Goal: Information Seeking & Learning: Learn about a topic

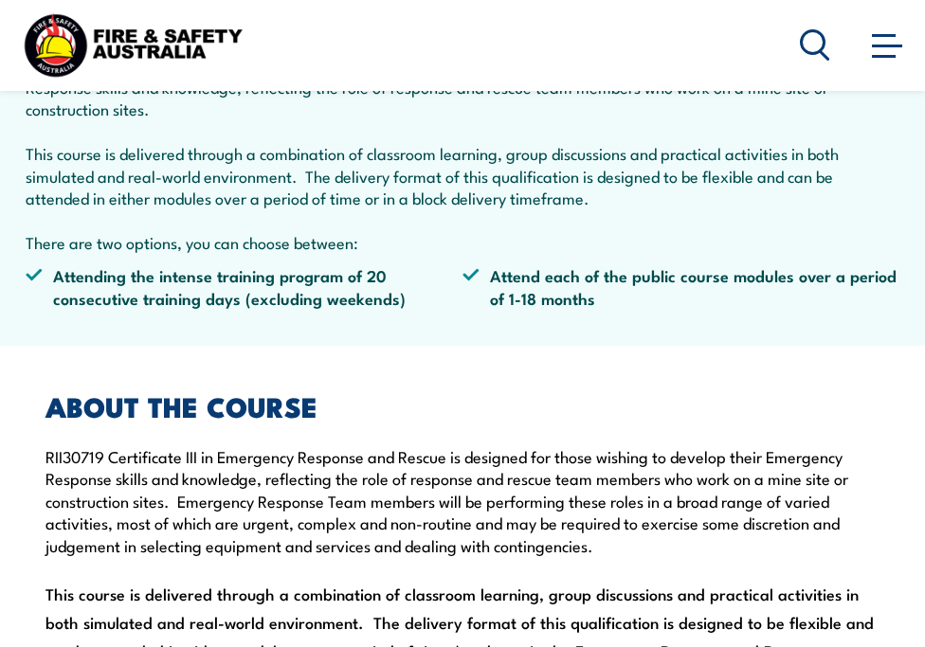
scroll to position [853, 0]
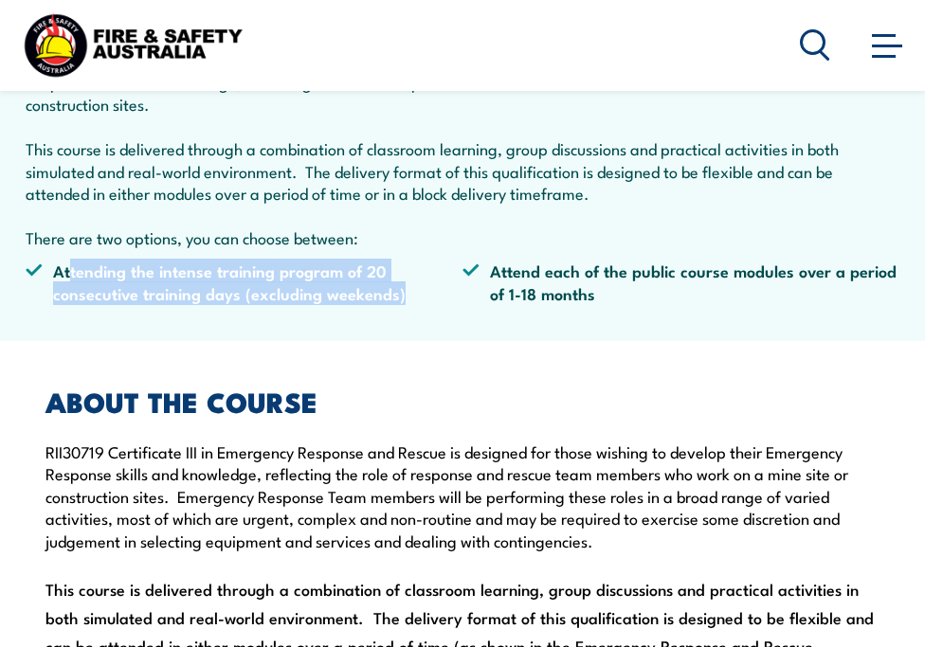
drag, startPoint x: 73, startPoint y: 229, endPoint x: 408, endPoint y: 271, distance: 337.9
click at [408, 271] on ul "Attending the intense training program of 20 consecutive training days (excludi…" at bounding box center [462, 289] width 873 height 59
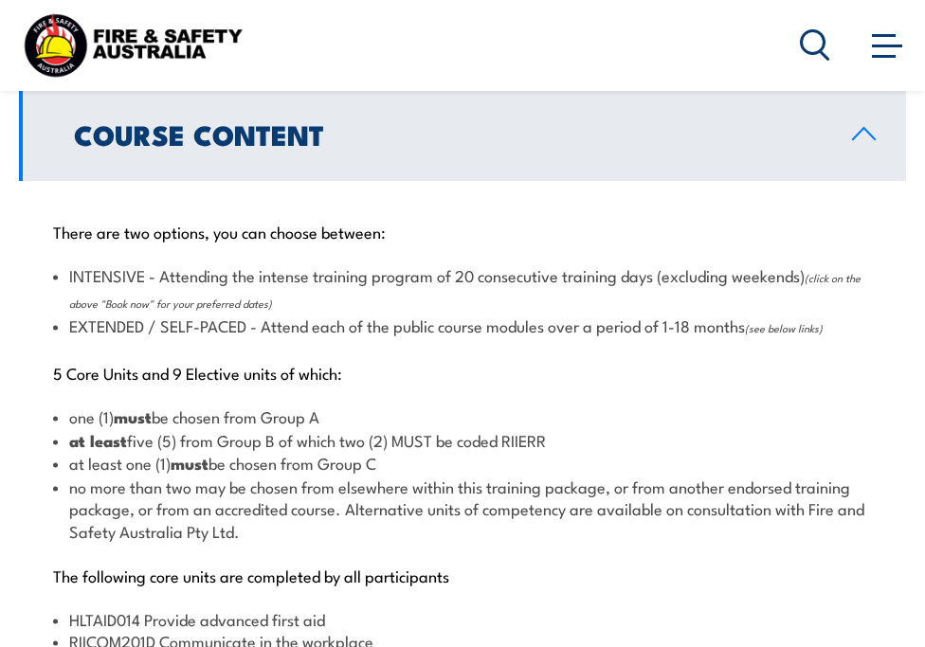
scroll to position [2179, 0]
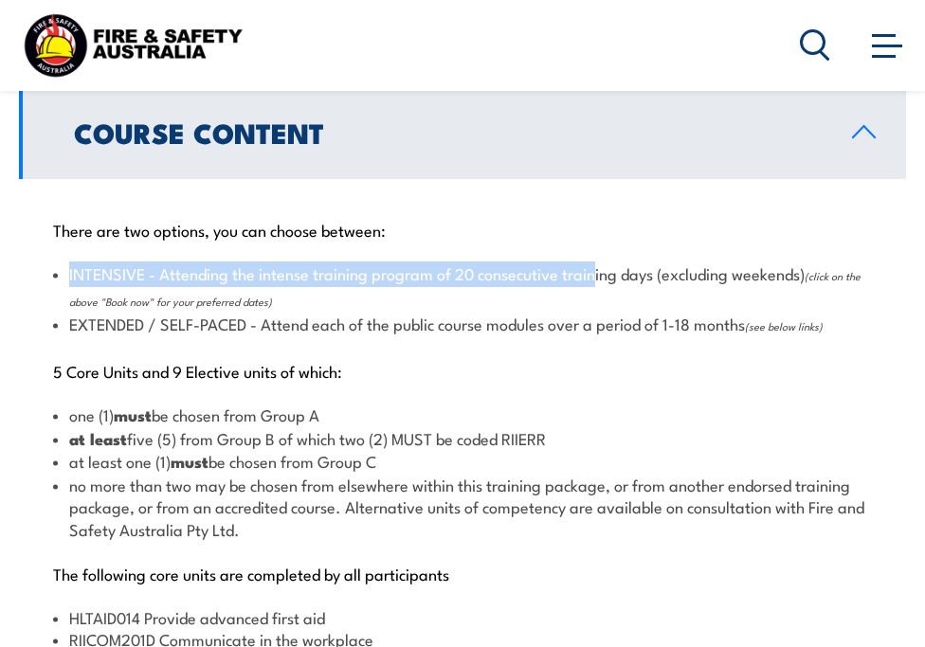
drag, startPoint x: 68, startPoint y: 230, endPoint x: 602, endPoint y: 232, distance: 533.3
click at [602, 262] on li "INTENSIVE - Attending the intense training program of 20 consecutive training d…" at bounding box center [462, 287] width 818 height 50
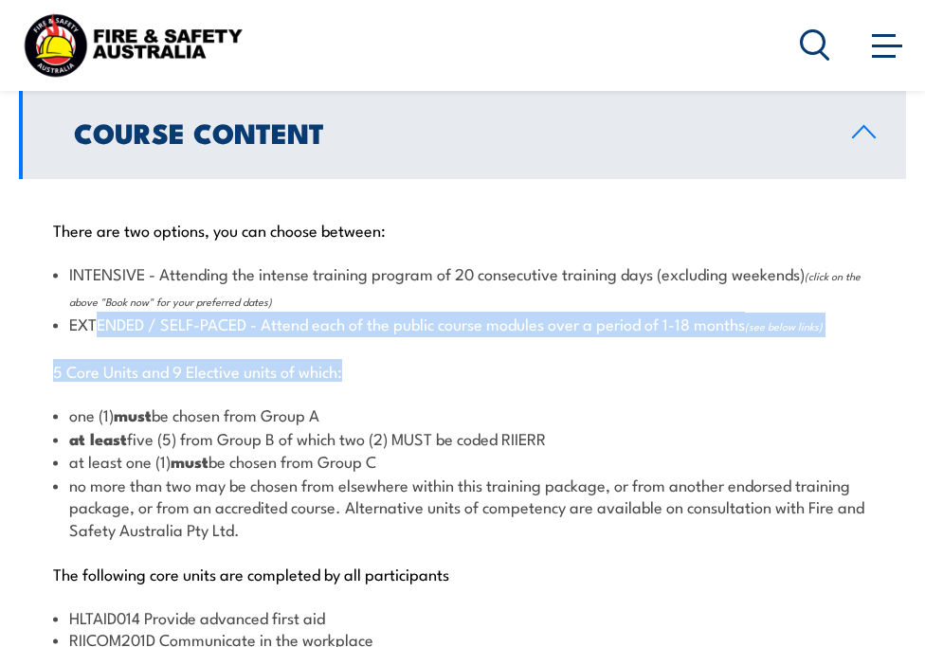
drag, startPoint x: 99, startPoint y: 279, endPoint x: 603, endPoint y: 297, distance: 504.3
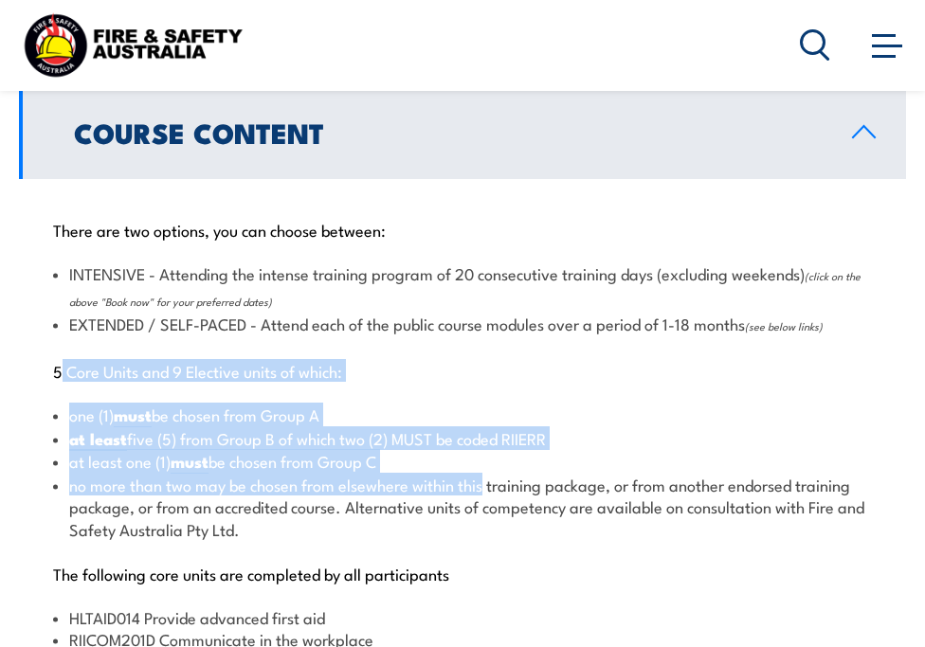
drag, startPoint x: 60, startPoint y: 328, endPoint x: 512, endPoint y: 453, distance: 468.8
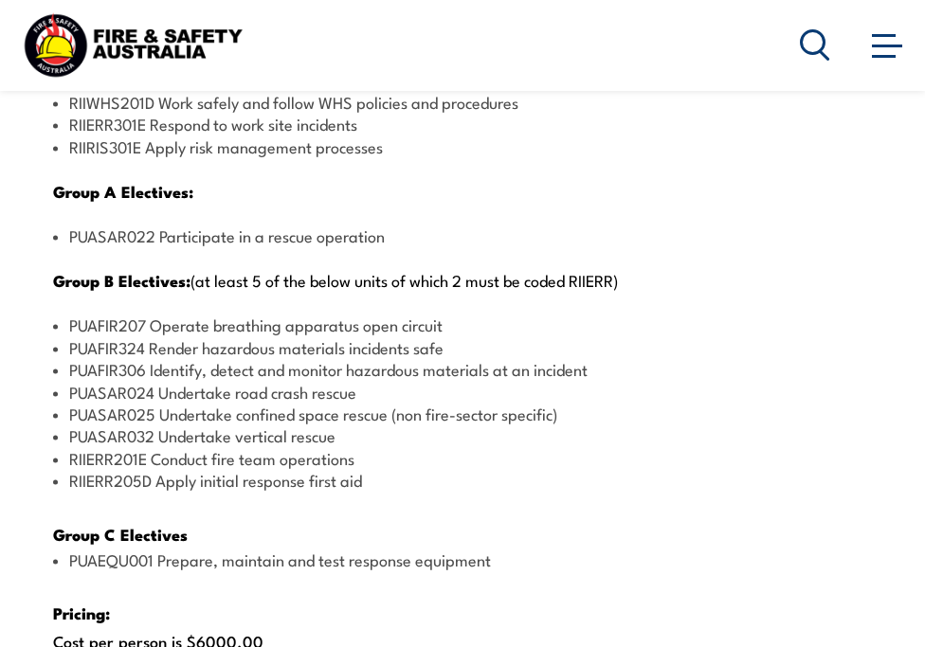
scroll to position [2747, 0]
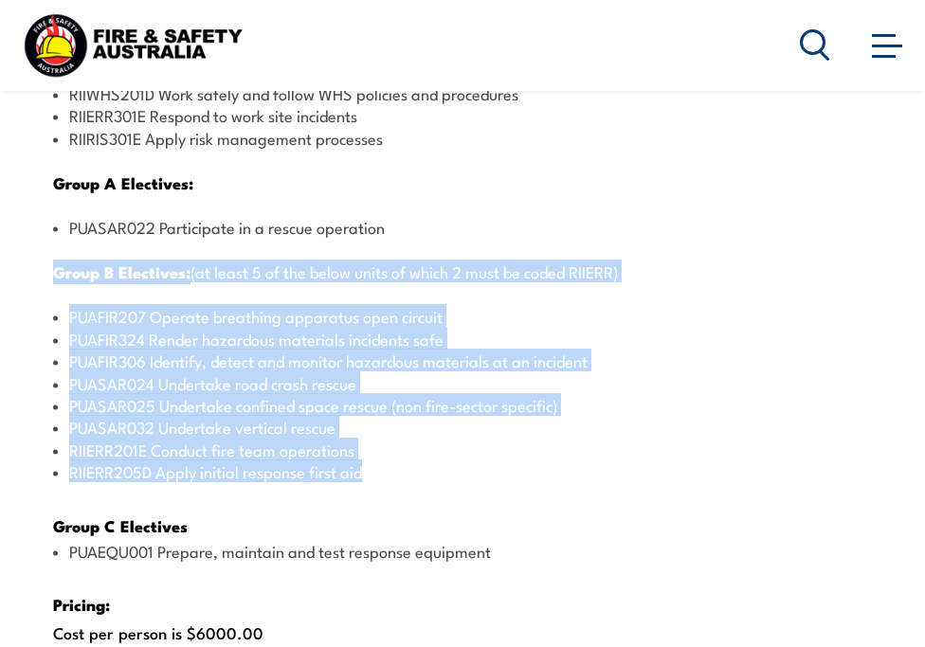
drag, startPoint x: 58, startPoint y: 223, endPoint x: 390, endPoint y: 447, distance: 401.2
click at [390, 447] on div "There are two options, you can choose between: INTENSIVE - Attending the intens…" at bounding box center [462, 319] width 887 height 1417
click at [322, 461] on div "There are two options, you can choose between: INTENSIVE - Attending the intens…" at bounding box center [462, 319] width 887 height 1417
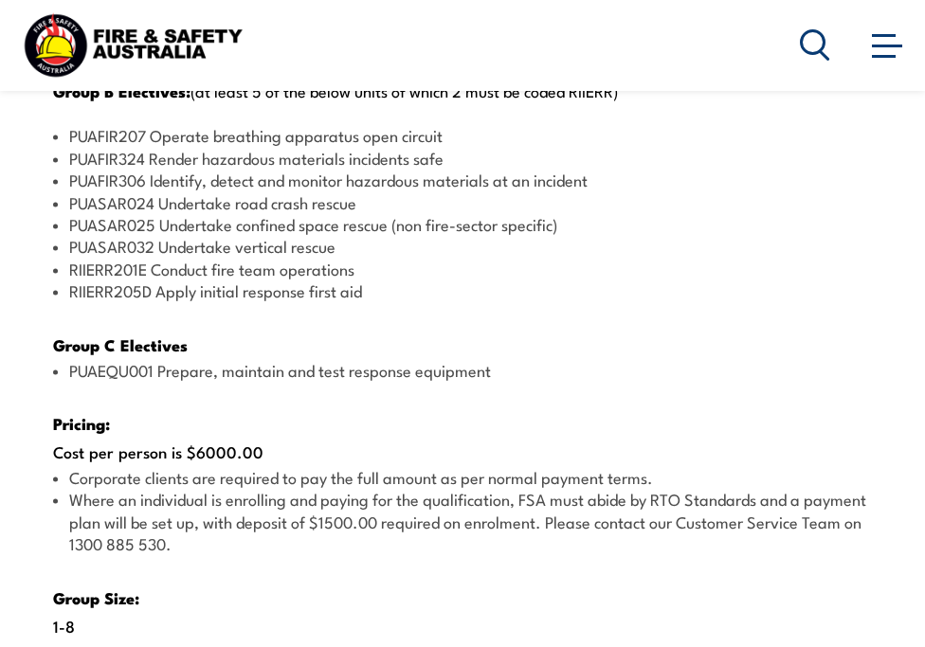
scroll to position [2937, 0]
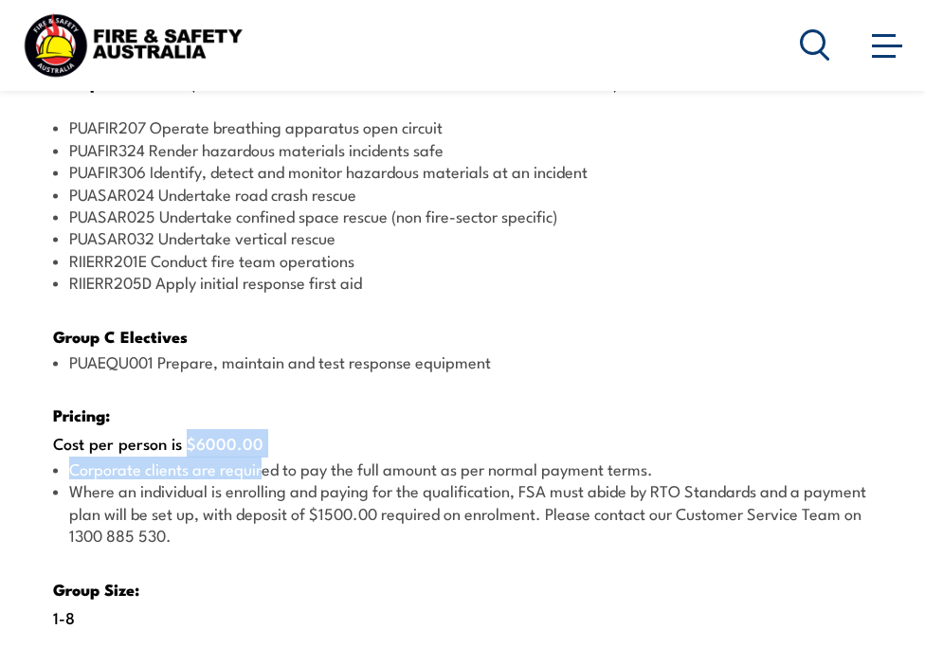
drag, startPoint x: 188, startPoint y: 406, endPoint x: 263, endPoint y: 415, distance: 76.3
click at [263, 415] on div "There are two options, you can choose between: INTENSIVE - Attending the intens…" at bounding box center [462, 129] width 887 height 1417
click at [205, 479] on li "Where an individual is enrolling and paying for the qualification, FSA must abi…" at bounding box center [462, 512] width 818 height 66
drag, startPoint x: 196, startPoint y: 402, endPoint x: 274, endPoint y: 414, distance: 78.6
click at [274, 414] on div "There are two options, you can choose between: INTENSIVE - Attending the intens…" at bounding box center [462, 129] width 887 height 1417
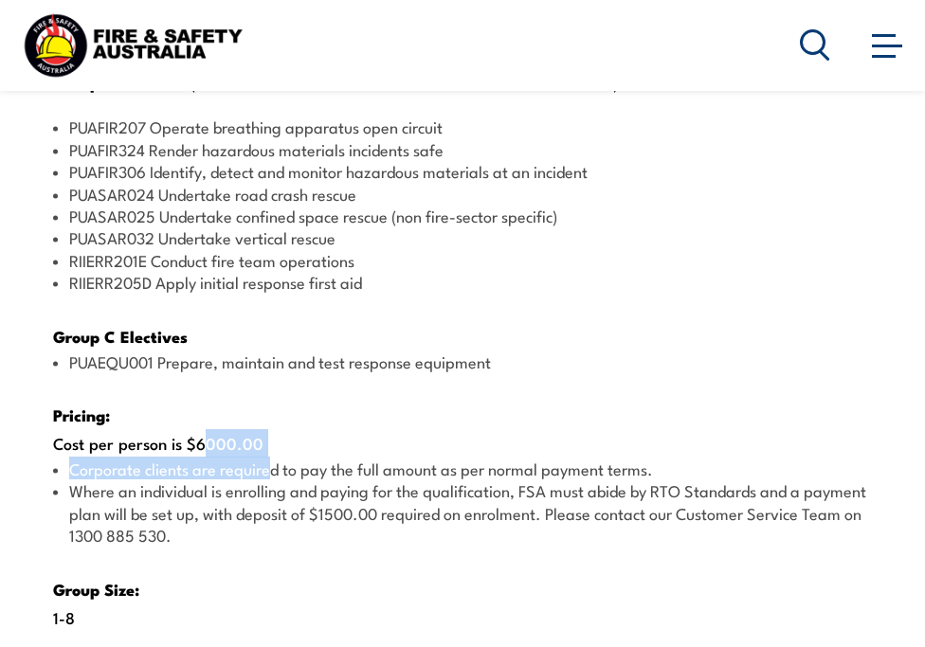
click at [264, 482] on li "Where an individual is enrolling and paying for the qualification, FSA must abi…" at bounding box center [462, 512] width 818 height 66
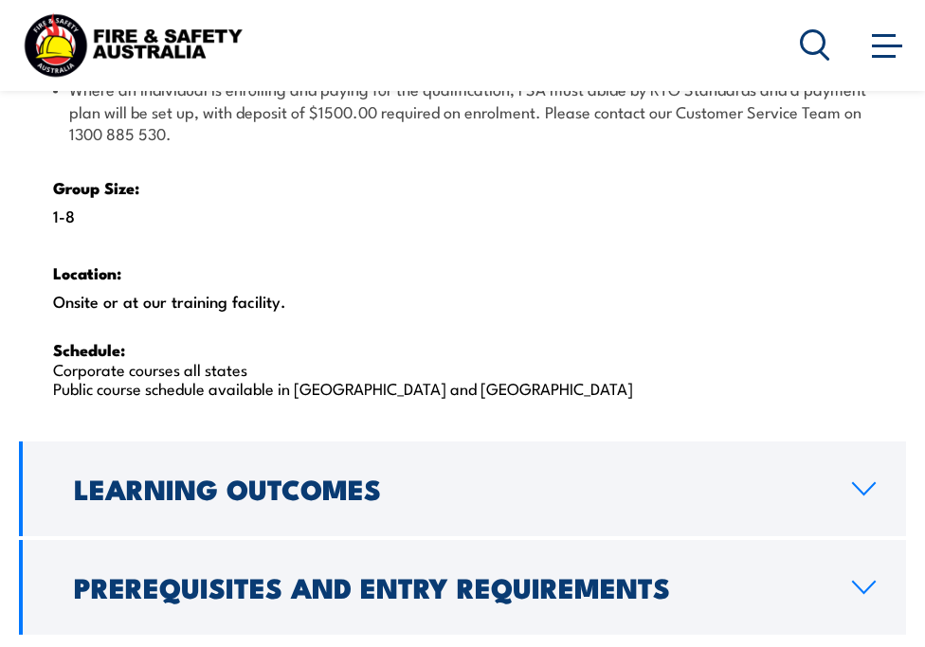
scroll to position [3410, 0]
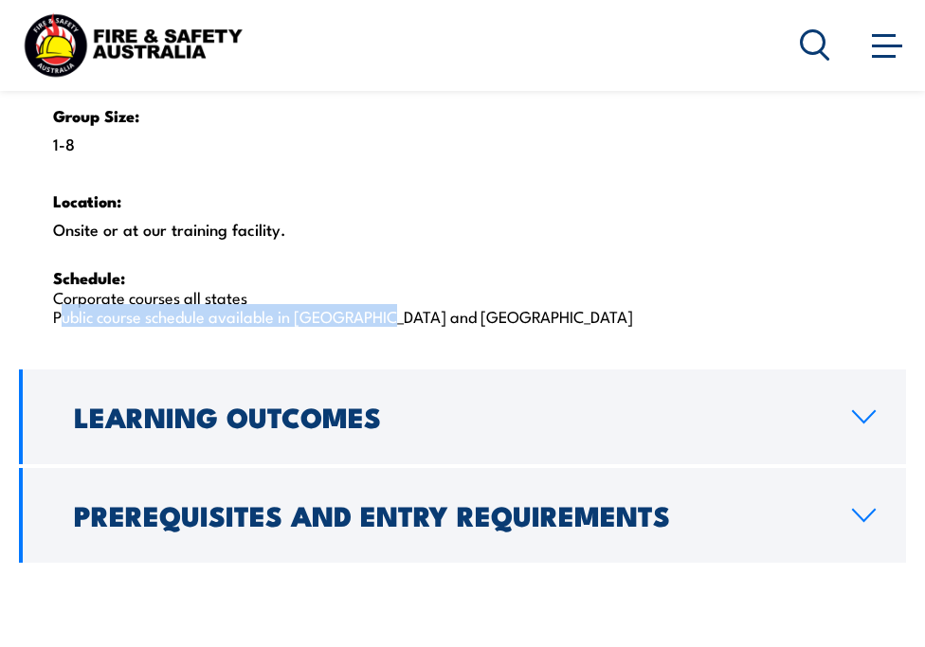
drag, startPoint x: 58, startPoint y: 272, endPoint x: 505, endPoint y: 320, distance: 449.7
click at [200, 267] on p "Schedule: Corporate courses all states Public course schedule available in WA a…" at bounding box center [462, 296] width 818 height 58
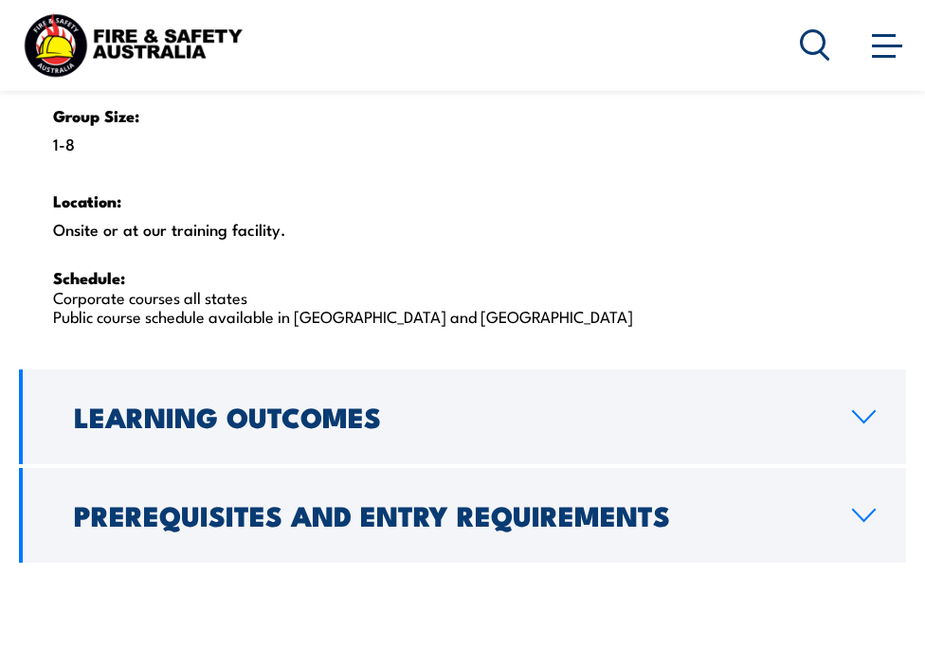
click at [204, 267] on p "Schedule: Corporate courses all states Public course schedule available in WA a…" at bounding box center [462, 296] width 818 height 58
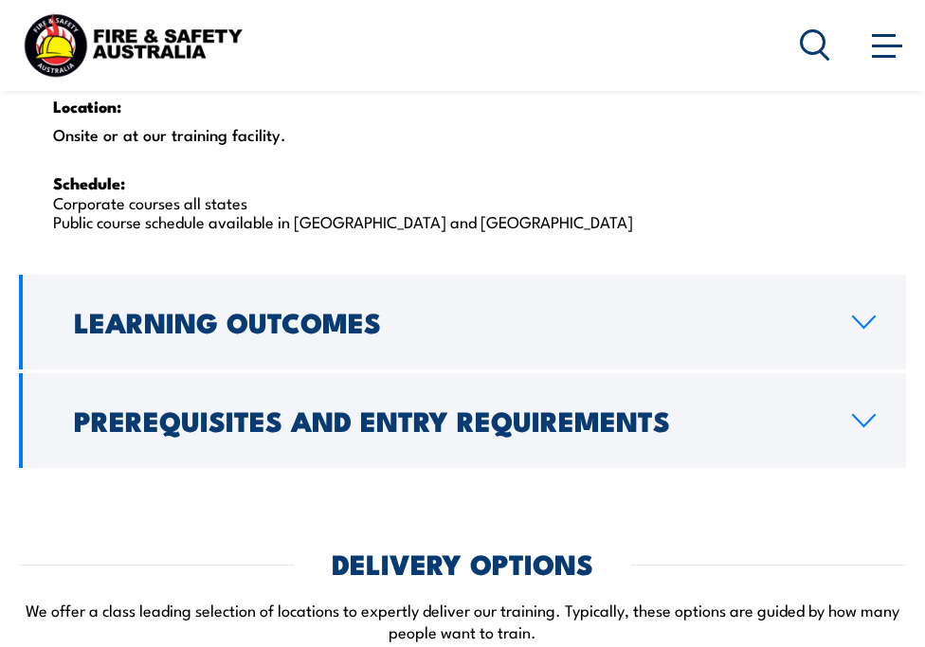
click at [290, 309] on h2 "Learning Outcomes" at bounding box center [447, 321] width 747 height 25
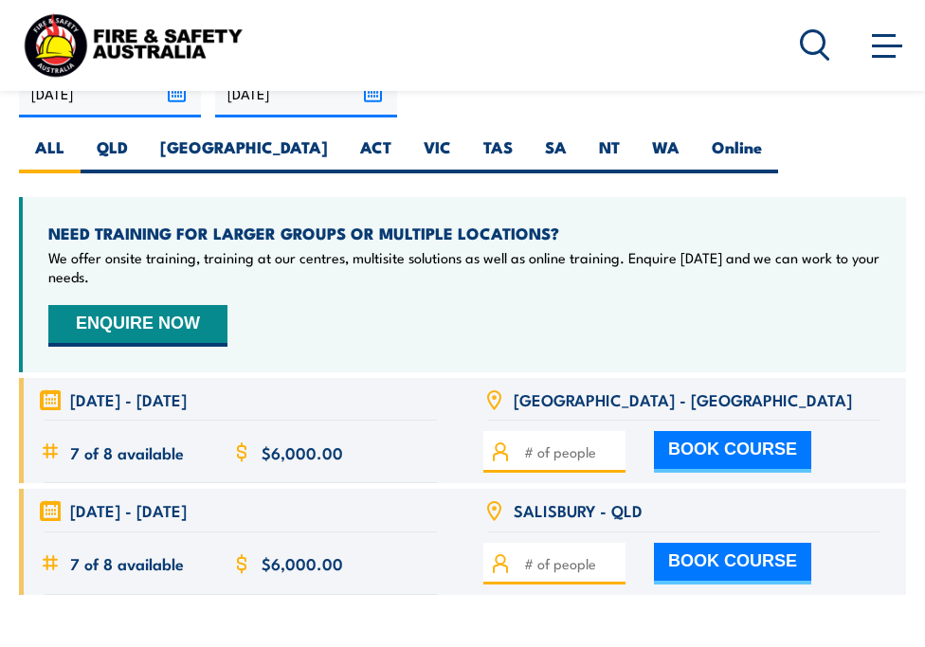
scroll to position [3930, 0]
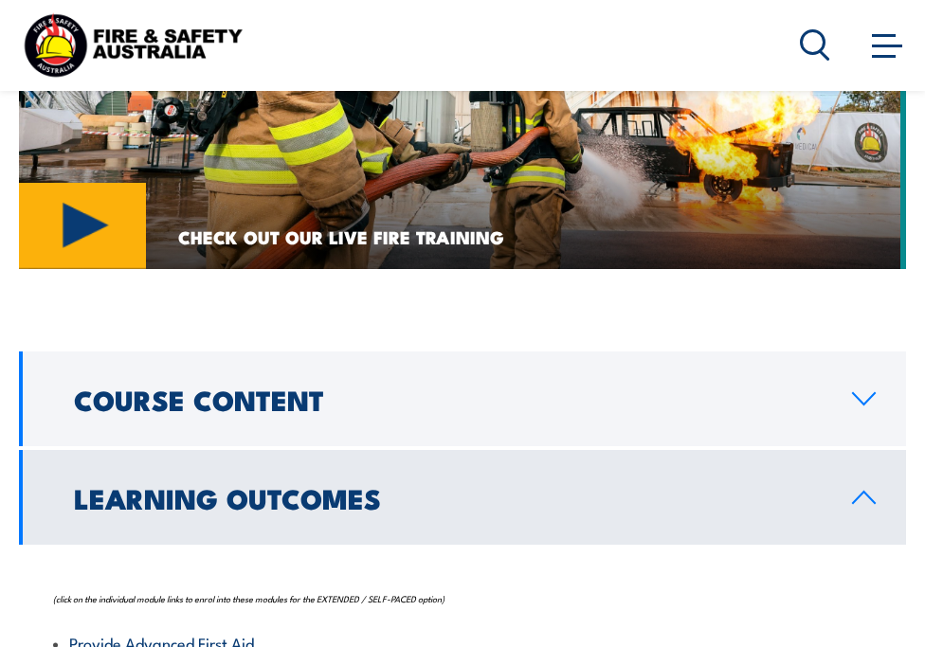
click at [409, 351] on link "Course Content" at bounding box center [462, 398] width 887 height 95
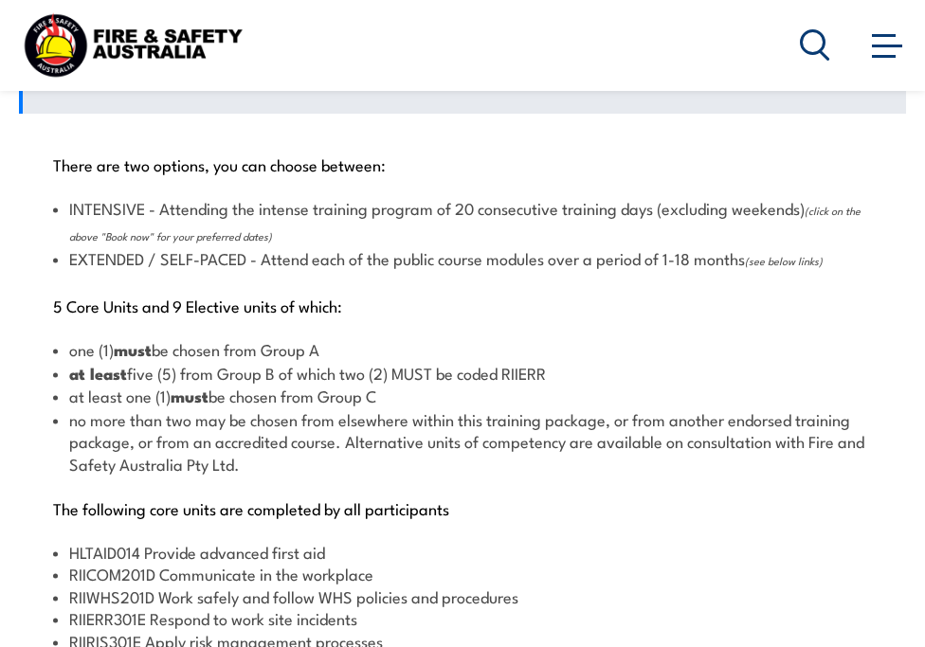
scroll to position [2291, 0]
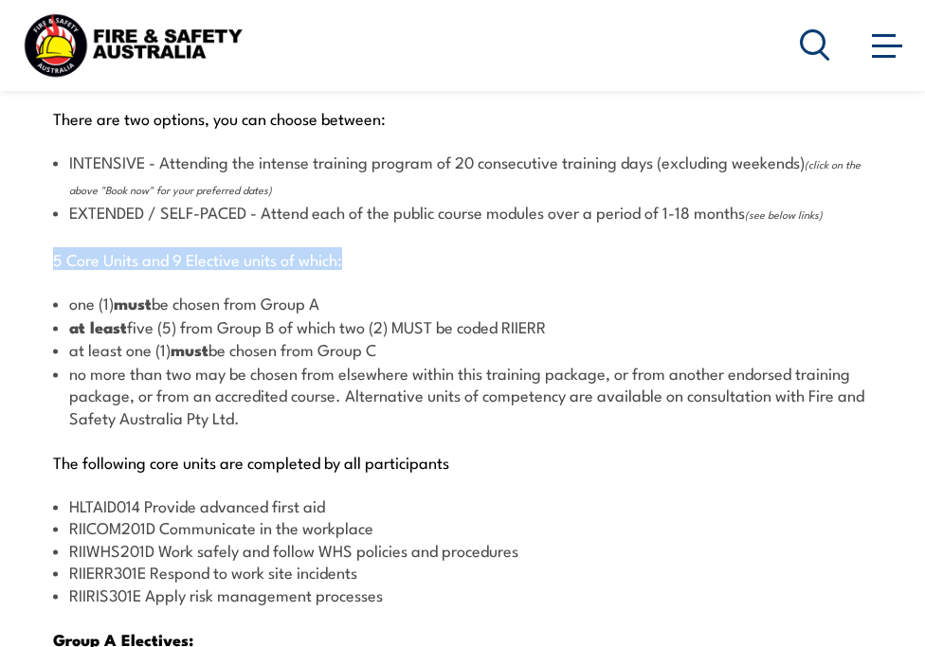
drag, startPoint x: 57, startPoint y: 217, endPoint x: 353, endPoint y: 222, distance: 296.5
click at [353, 249] on p "5 Core Units and 9 Elective units of which:" at bounding box center [462, 258] width 818 height 19
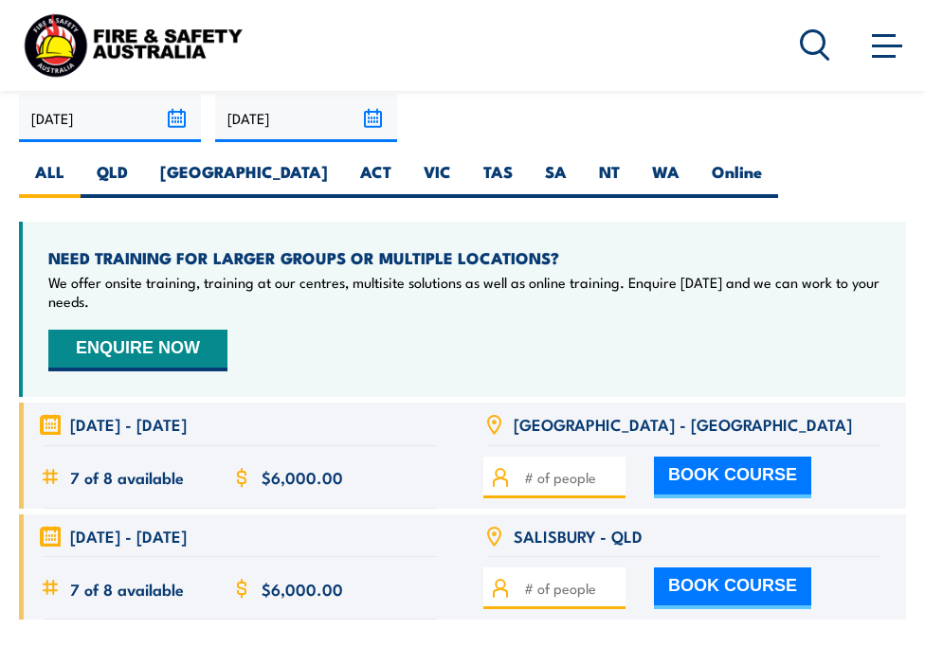
scroll to position [4943, 0]
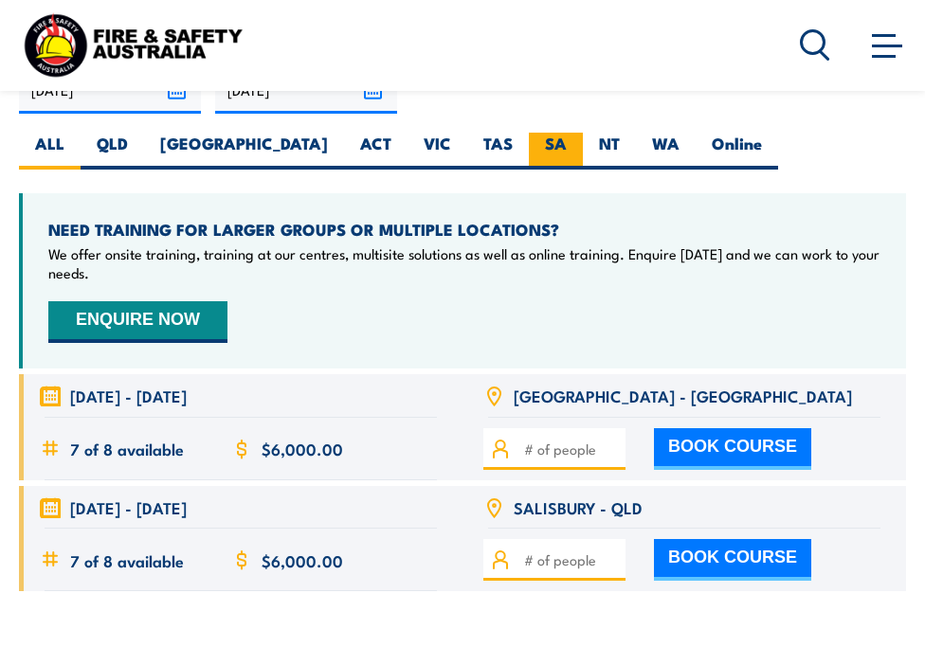
click at [529, 133] on label "SA" at bounding box center [556, 151] width 54 height 37
click at [566, 133] on input "SA" at bounding box center [572, 139] width 12 height 12
radio input "true"
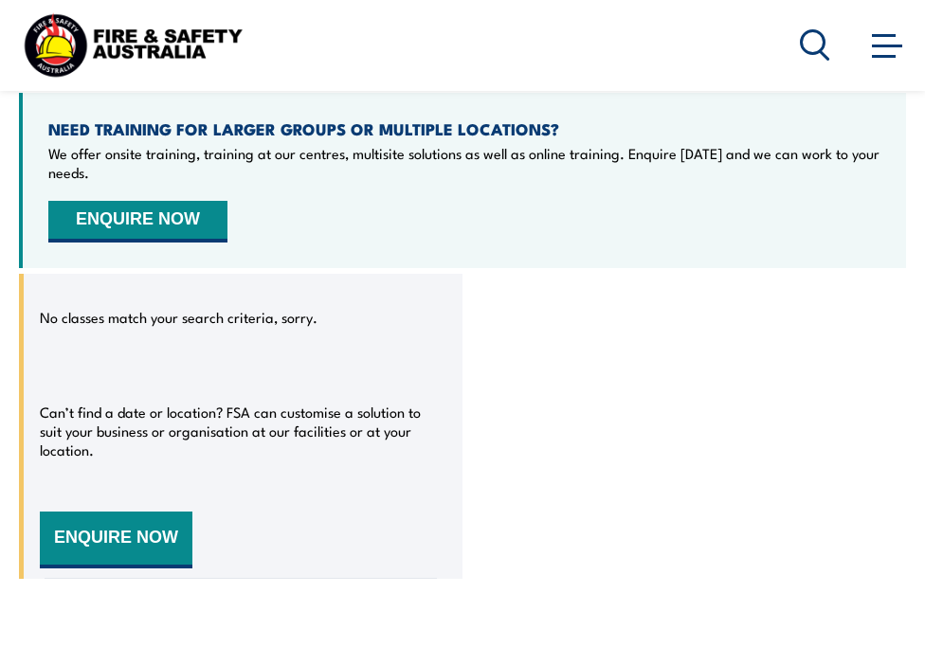
scroll to position [4983, 0]
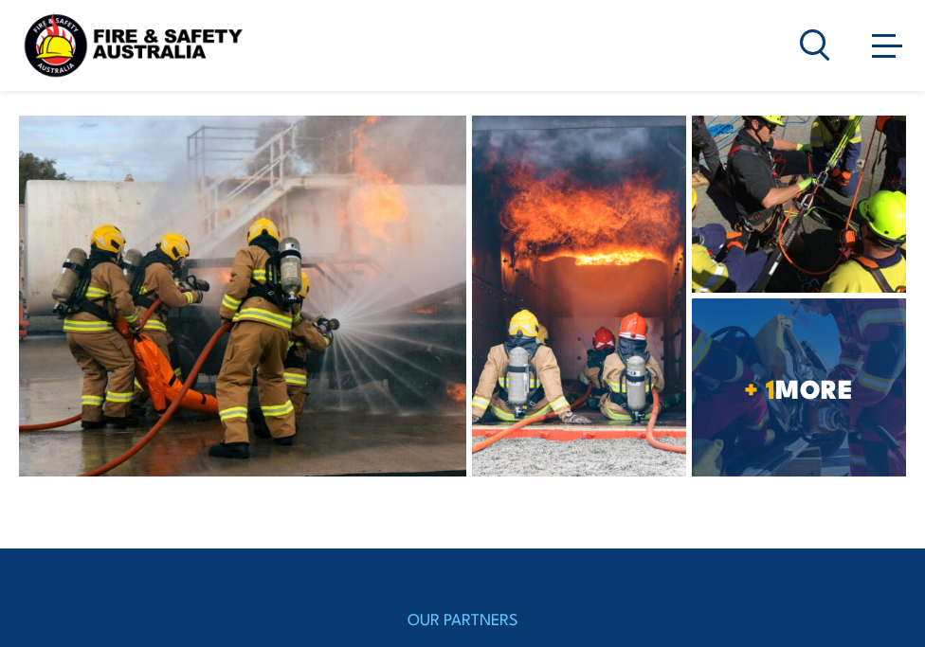
scroll to position [6194, 0]
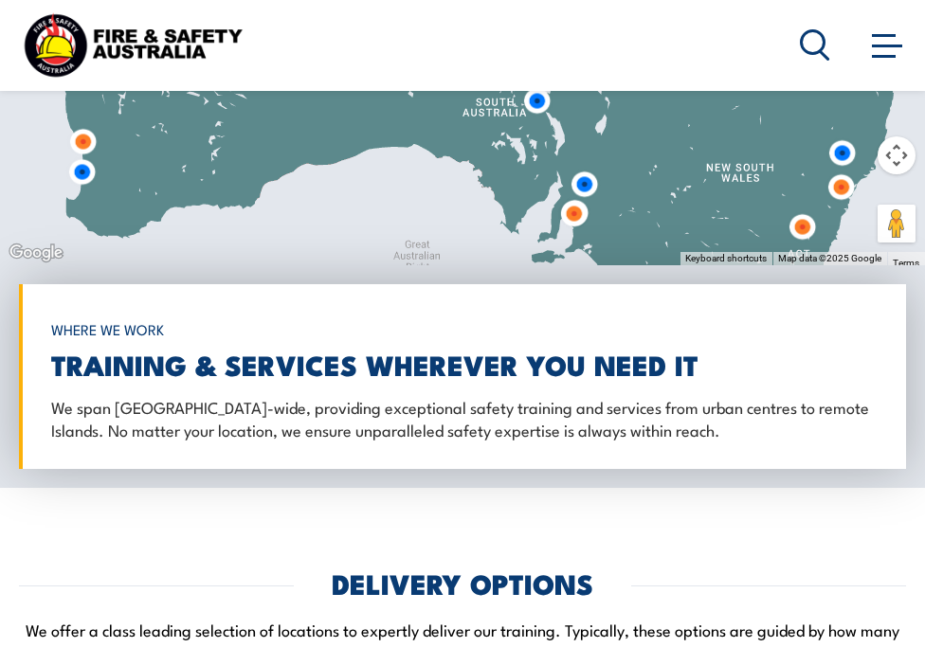
scroll to position [3884, 0]
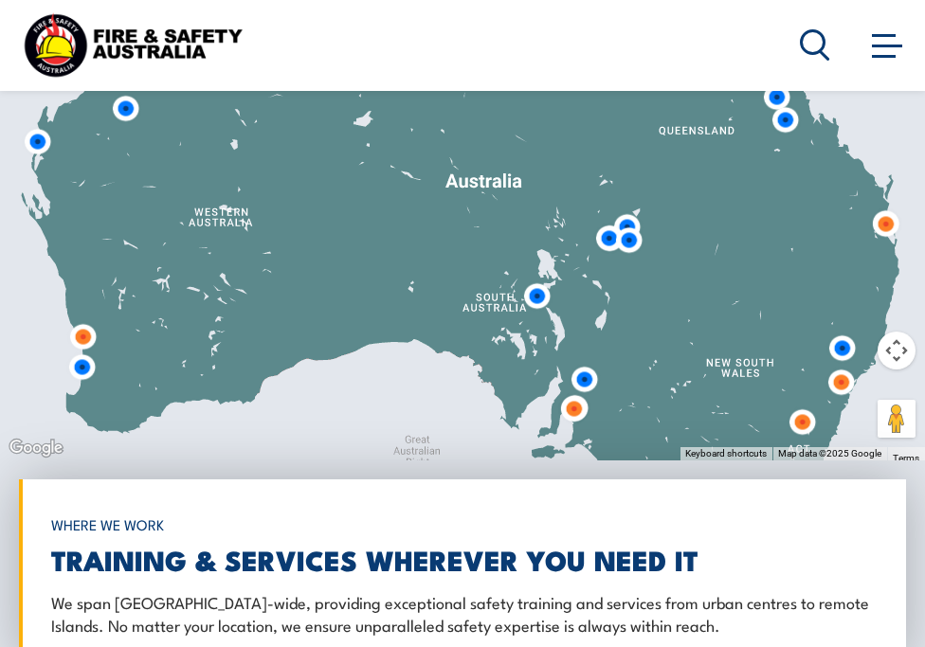
click at [537, 279] on img at bounding box center [536, 296] width 35 height 35
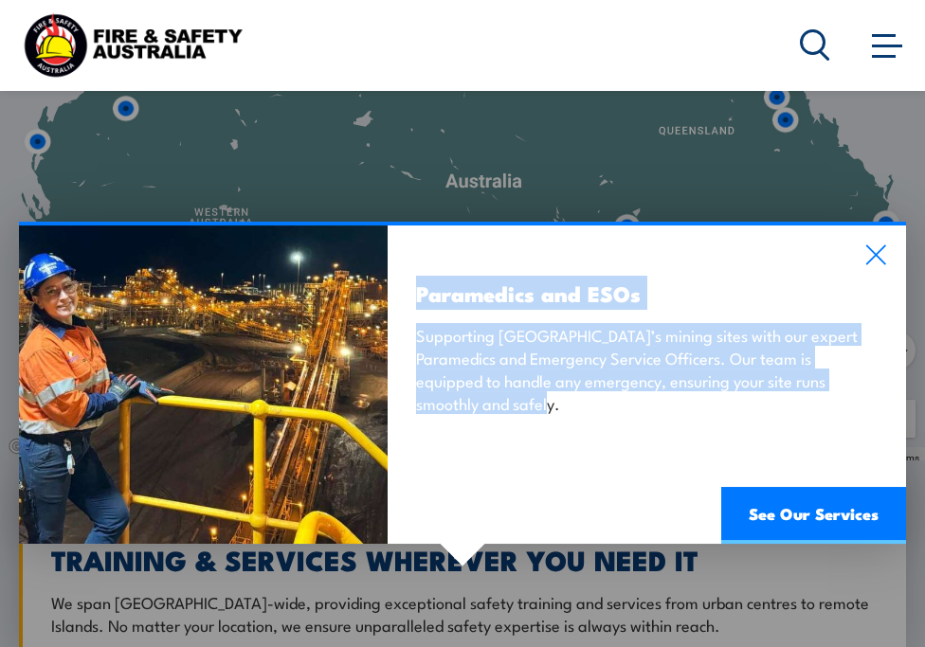
drag, startPoint x: 419, startPoint y: 269, endPoint x: 621, endPoint y: 395, distance: 238.7
click at [621, 395] on div "Paramedics and ESOs Supporting South Australia’s mining sites with our expert P…" at bounding box center [646, 384] width 518 height 318
click at [821, 505] on link "See Our Services" at bounding box center [813, 515] width 185 height 57
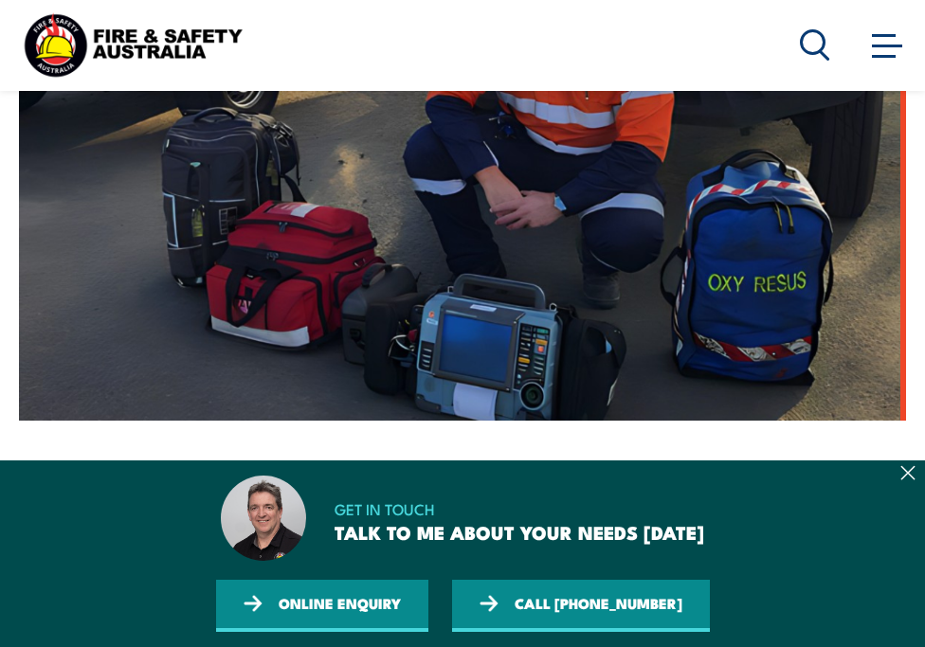
scroll to position [853, 0]
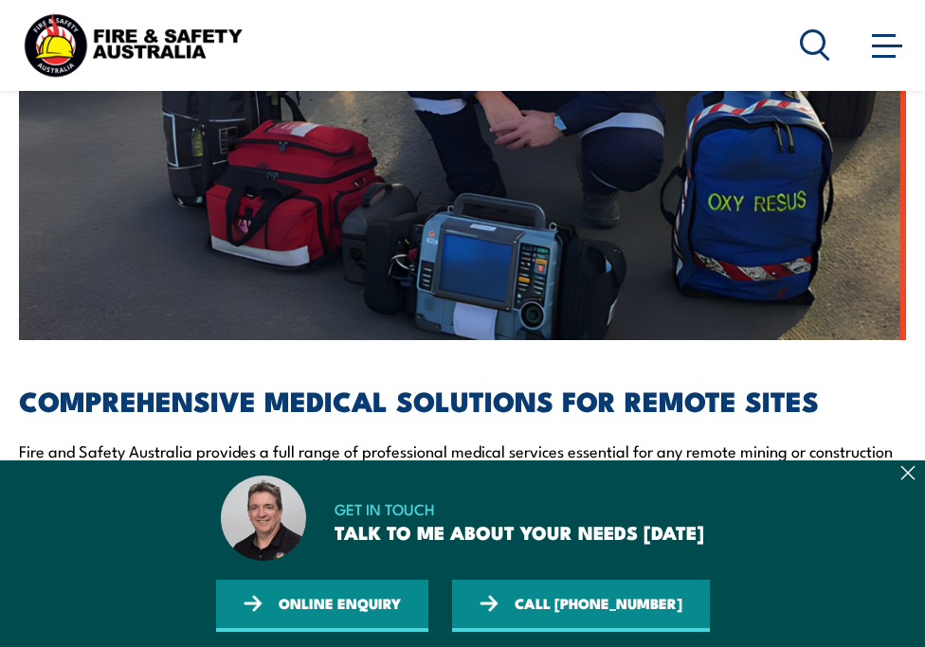
click at [905, 478] on icon at bounding box center [907, 472] width 15 height 15
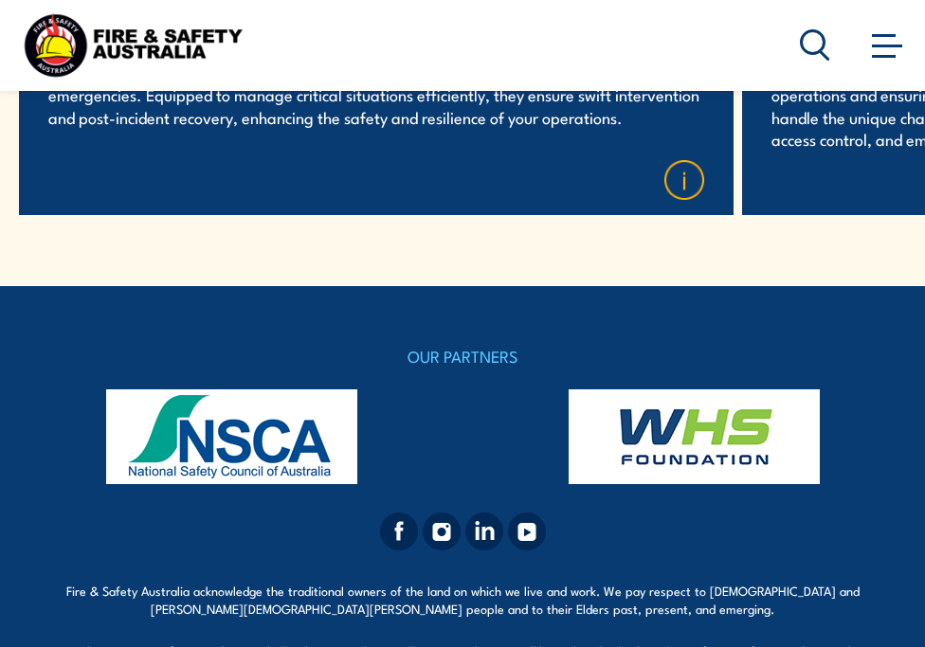
scroll to position [5169, 0]
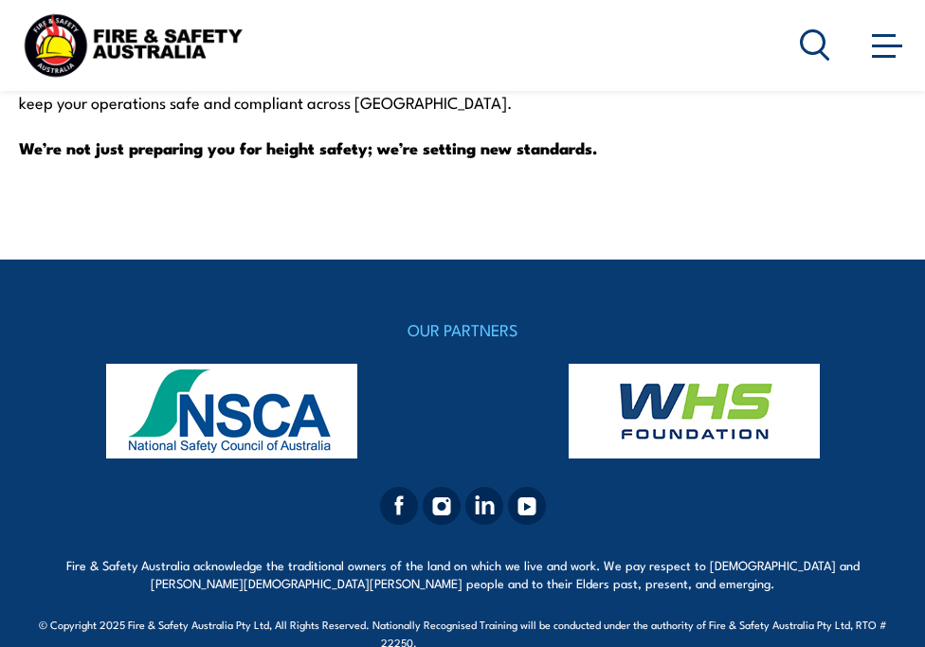
scroll to position [15616, 0]
